Goal: Register for event/course

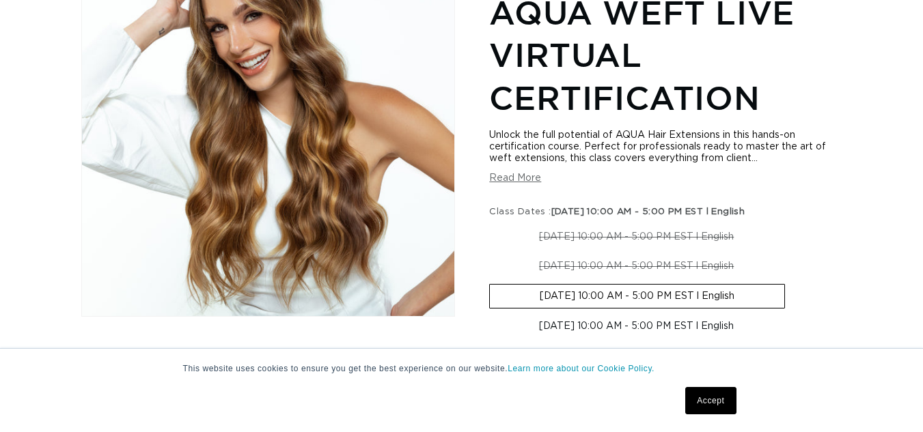
scroll to position [215, 0]
click at [717, 394] on link "Accept" at bounding box center [710, 400] width 51 height 27
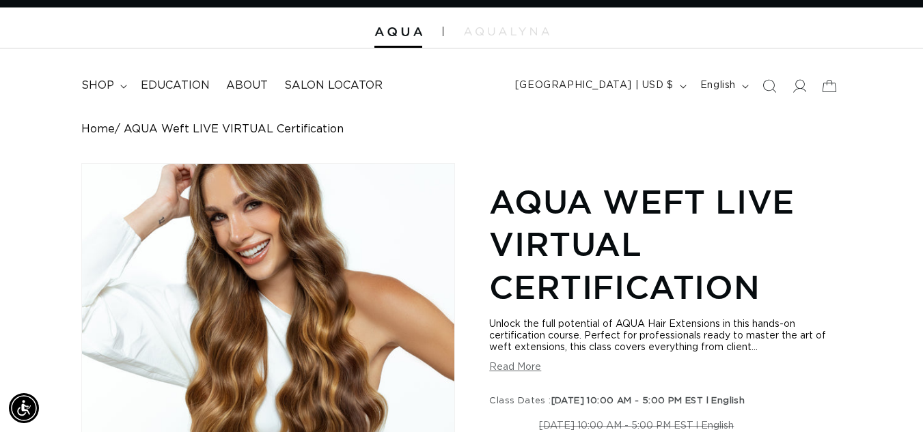
scroll to position [0, 0]
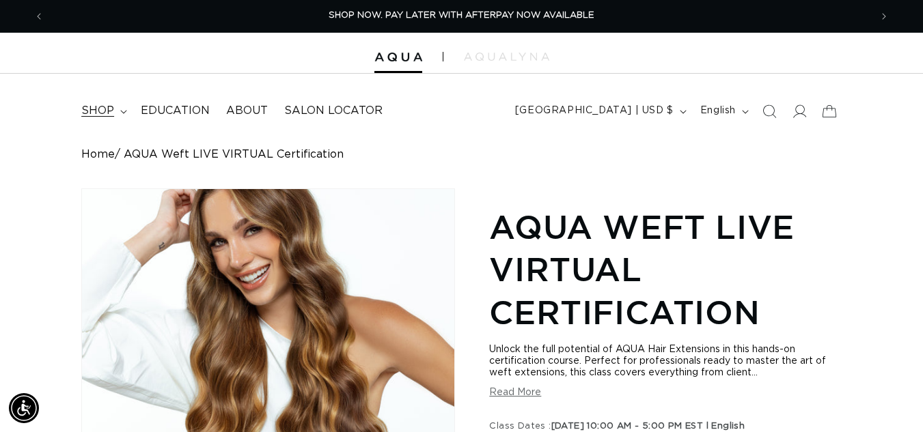
click at [124, 112] on icon at bounding box center [123, 112] width 7 height 4
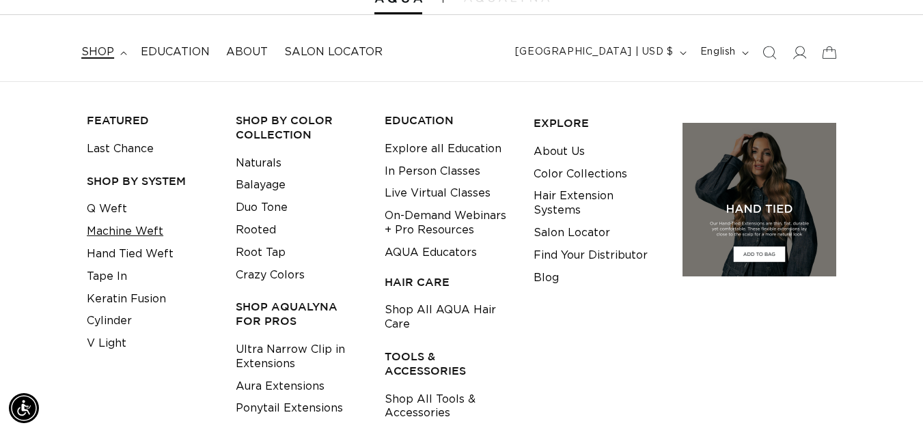
scroll to position [0, 1652]
click at [124, 257] on link "Hand Tied Weft" at bounding box center [130, 254] width 87 height 23
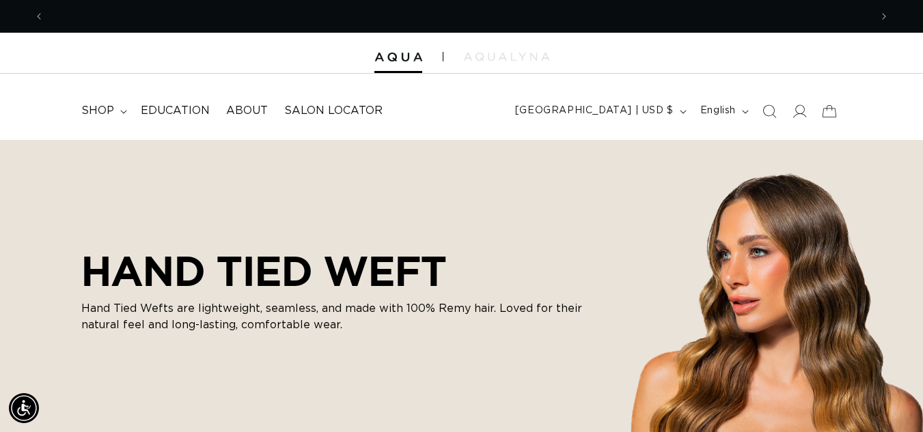
scroll to position [0, 826]
click at [117, 112] on summary "shop" at bounding box center [102, 111] width 59 height 31
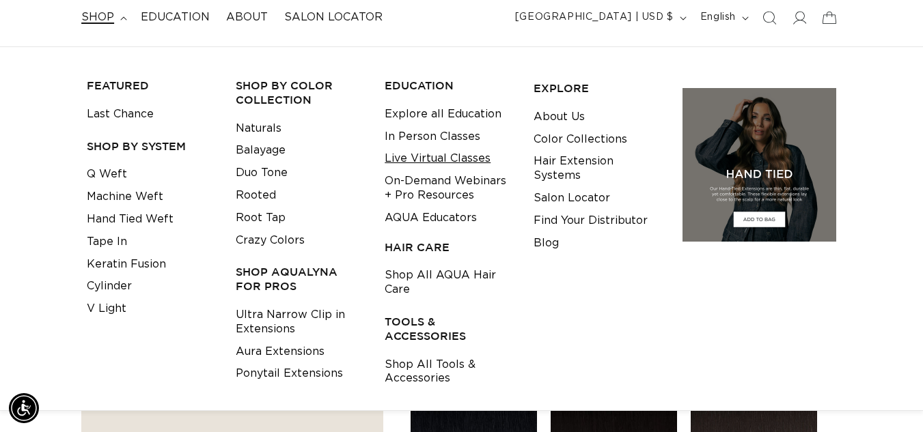
click at [413, 160] on link "Live Virtual Classes" at bounding box center [438, 159] width 106 height 23
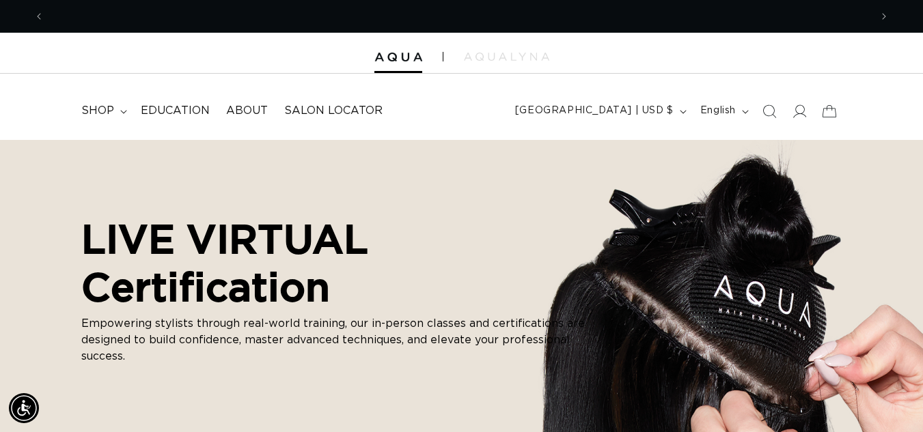
scroll to position [0, 826]
click at [512, 49] on div at bounding box center [461, 53] width 923 height 41
click at [503, 54] on img at bounding box center [506, 57] width 85 height 8
click at [159, 117] on span "Education" at bounding box center [175, 111] width 69 height 14
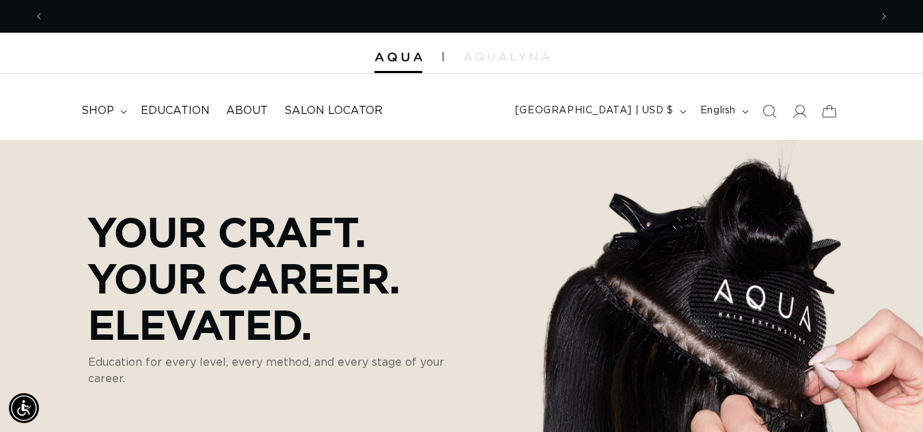
scroll to position [0, 1652]
click at [165, 122] on link "Education" at bounding box center [175, 111] width 85 height 31
click at [102, 105] on span "shop" at bounding box center [97, 111] width 33 height 14
